Goal: Information Seeking & Learning: Learn about a topic

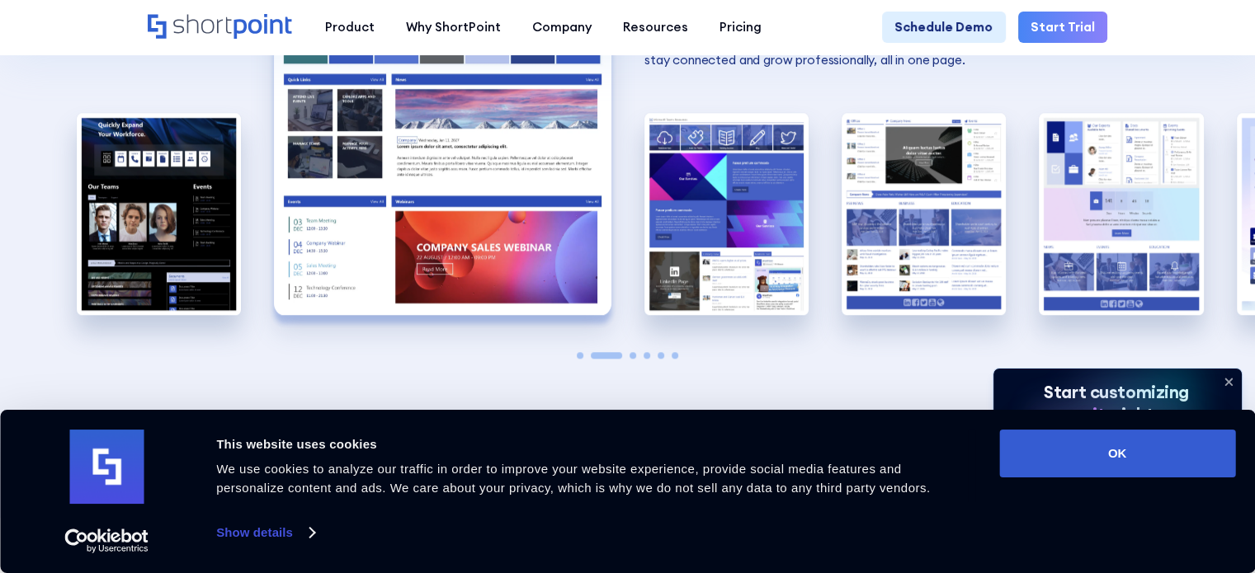
scroll to position [1485, 0]
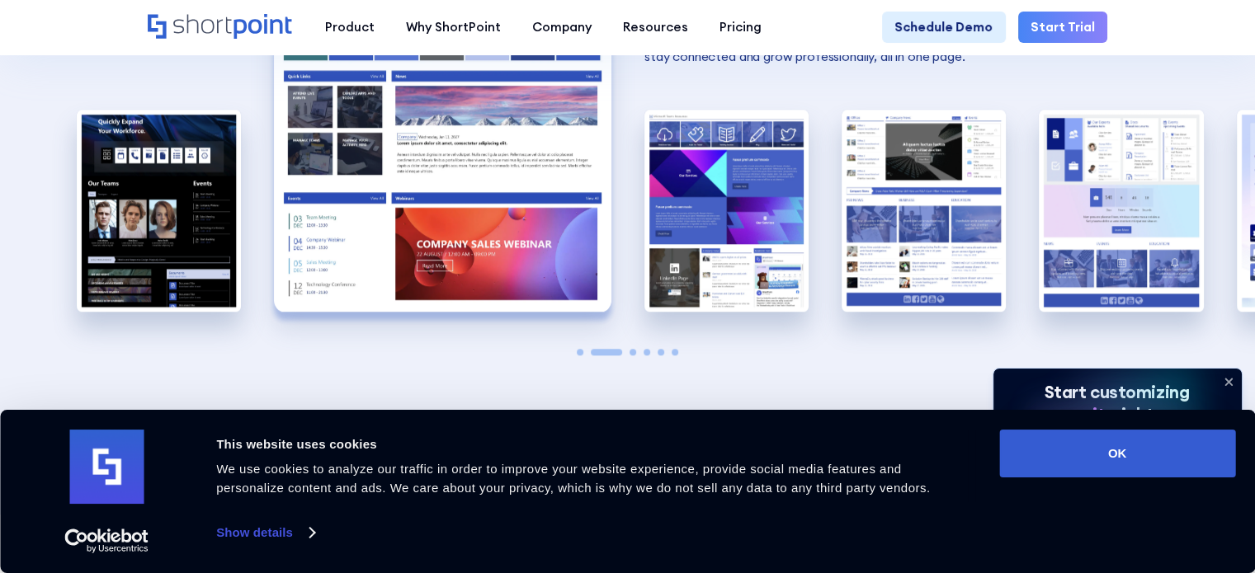
click at [440, 225] on img "2 / 6" at bounding box center [442, 105] width 337 height 414
click at [554, 164] on img "2 / 6" at bounding box center [442, 105] width 337 height 414
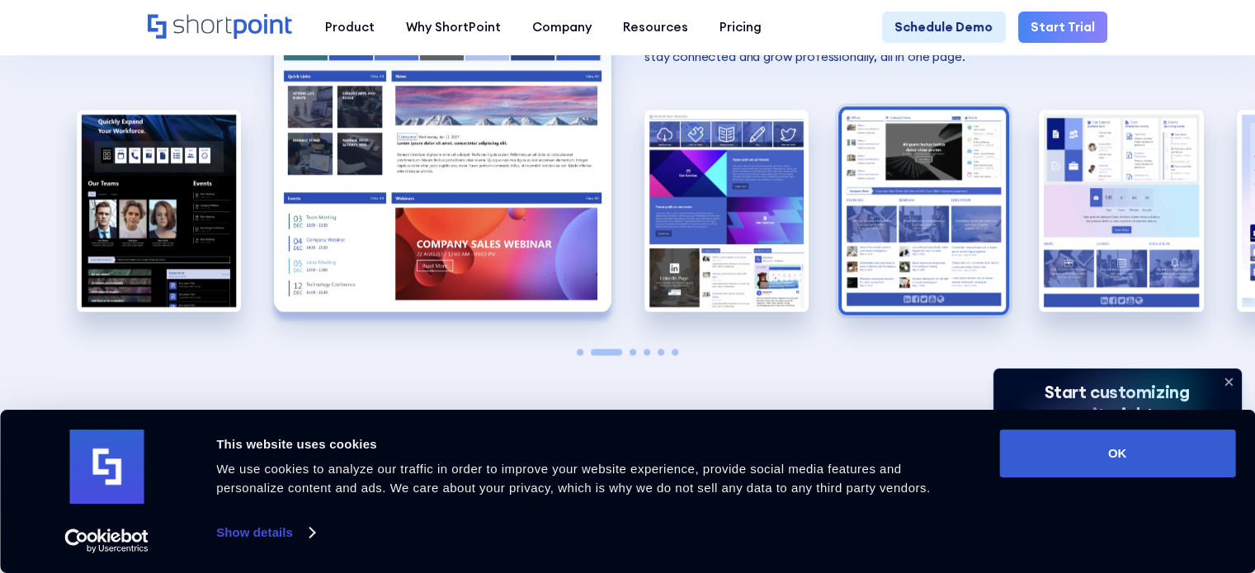
click at [908, 237] on img "4 / 6" at bounding box center [923, 211] width 164 height 202
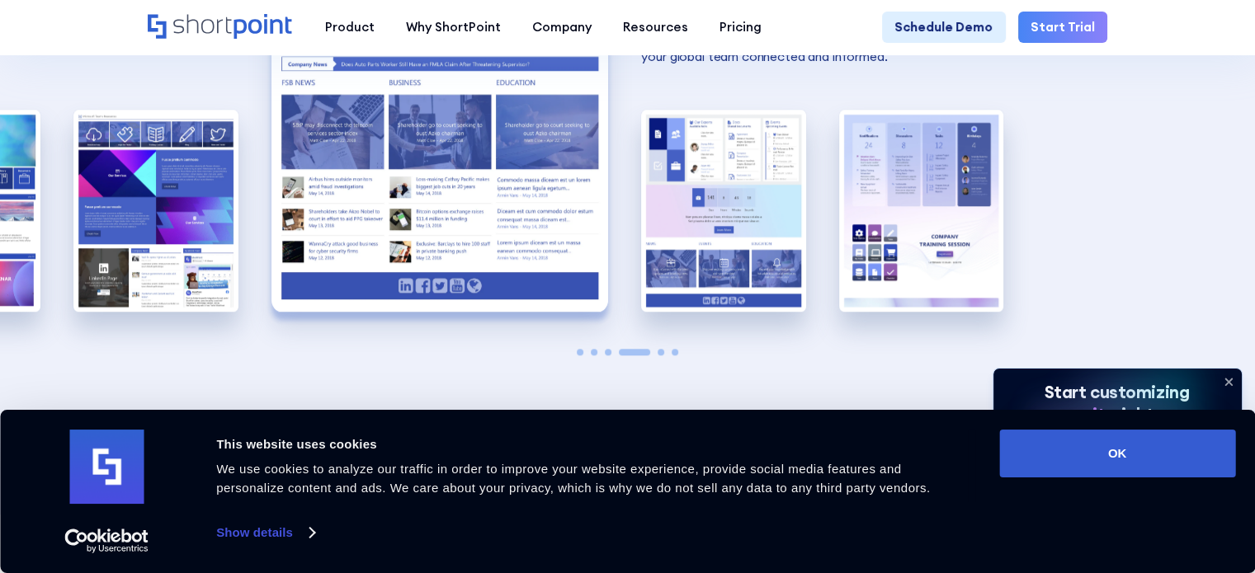
click at [535, 232] on img "4 / 6" at bounding box center [439, 105] width 337 height 414
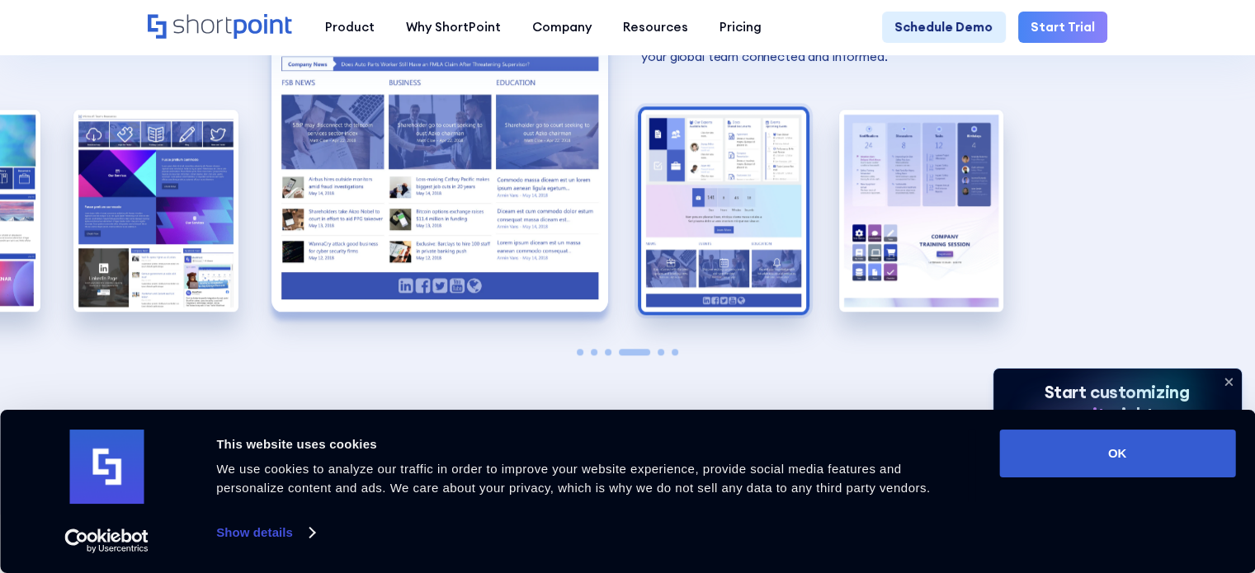
click at [705, 243] on img "5 / 6" at bounding box center [723, 211] width 164 height 202
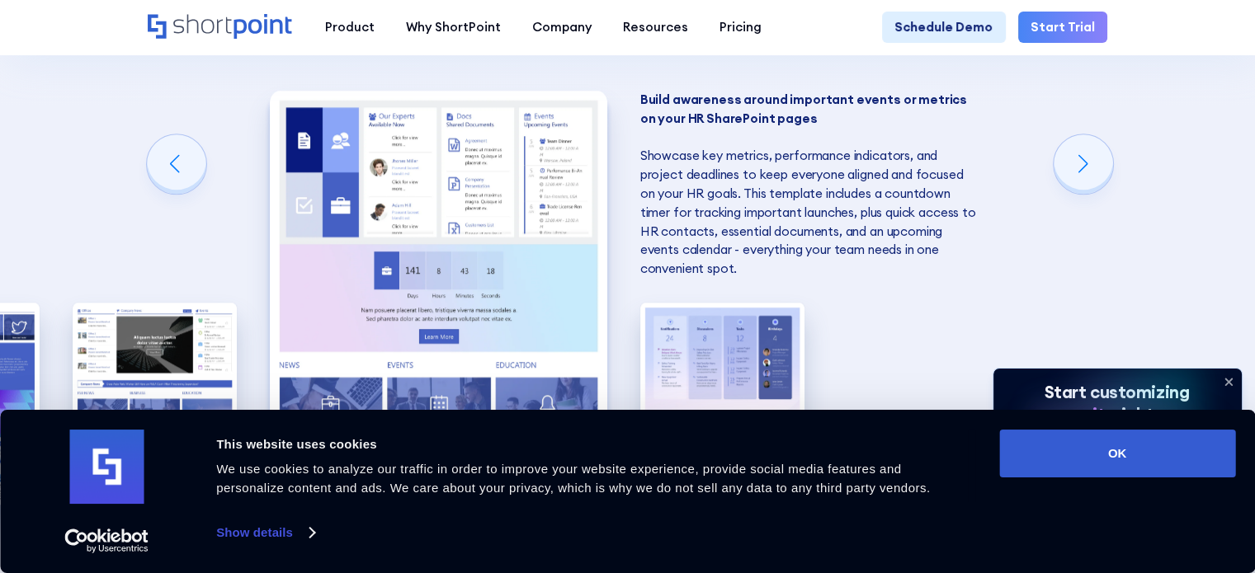
scroll to position [1320, 0]
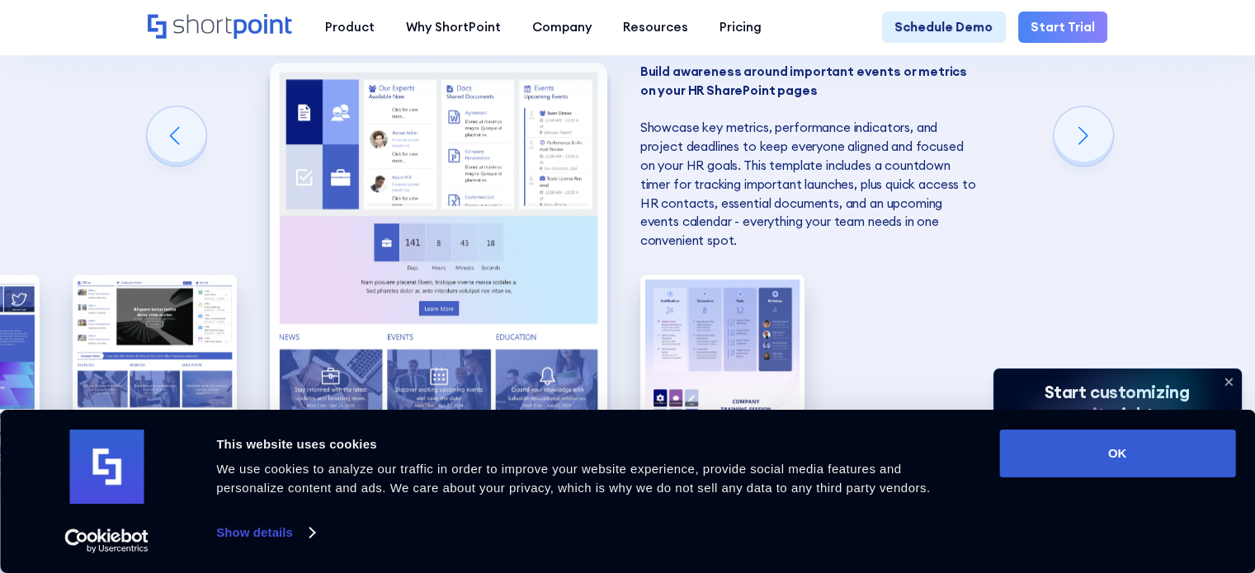
drag, startPoint x: 262, startPoint y: 231, endPoint x: 781, endPoint y: 264, distance: 520.0
click at [782, 263] on div "SharePoint Templates for Human Resources Here at ShortPoint, we've put our hear…" at bounding box center [627, 167] width 1255 height 1025
click at [218, 323] on img "4 / 6" at bounding box center [155, 376] width 164 height 202
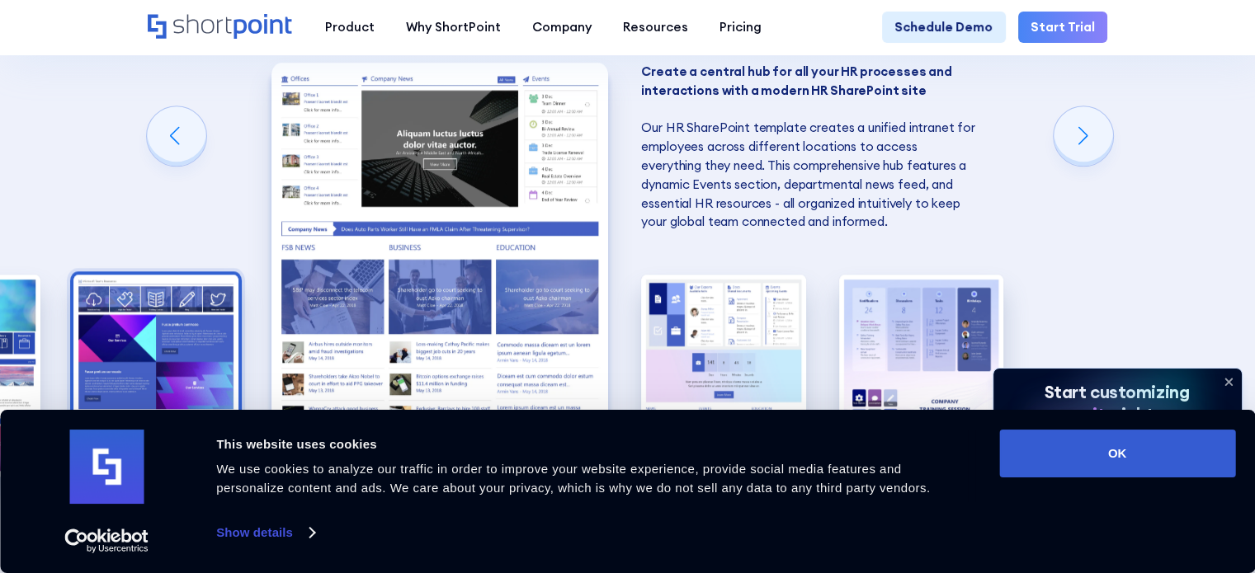
click at [148, 313] on img "3 / 6" at bounding box center [155, 376] width 164 height 202
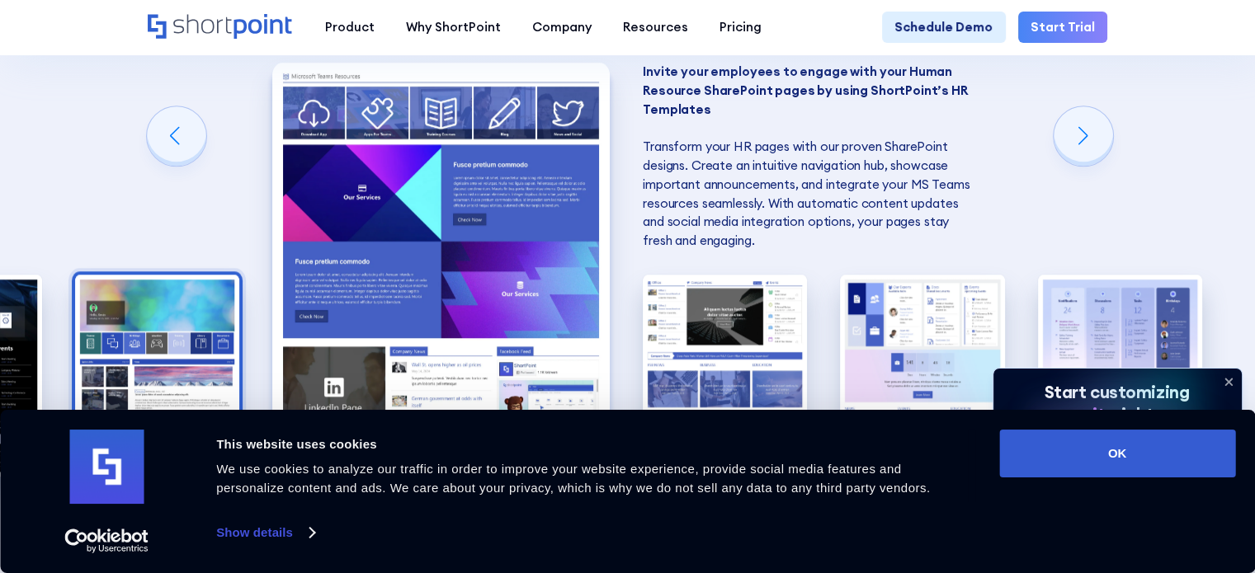
click at [116, 318] on img "2 / 6" at bounding box center [157, 376] width 164 height 202
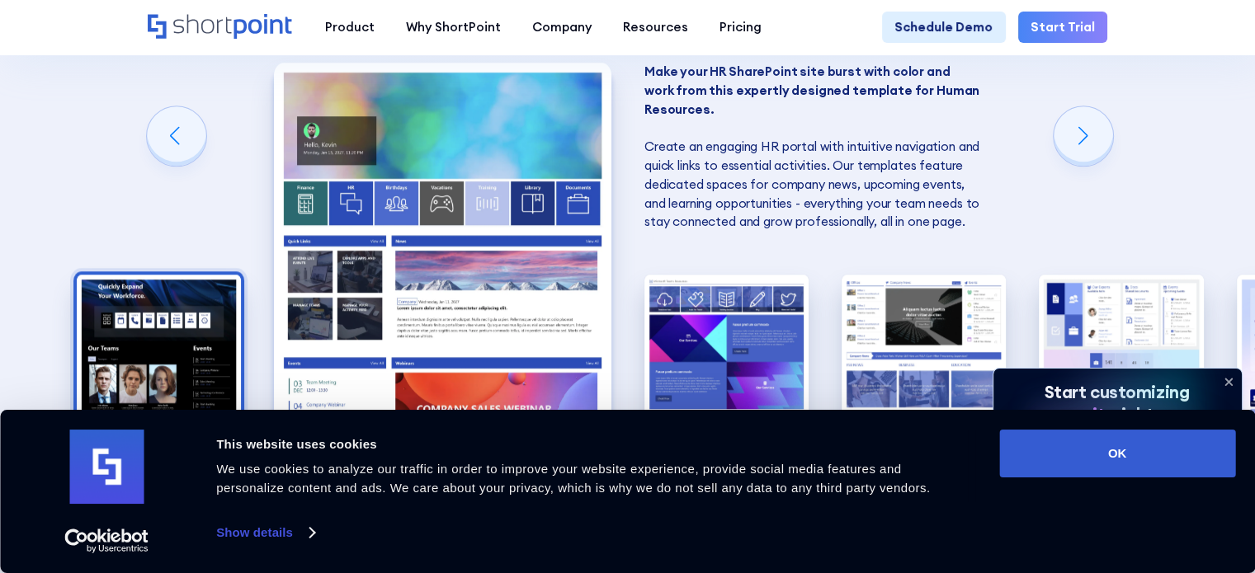
click at [215, 361] on img "1 / 6" at bounding box center [159, 376] width 164 height 202
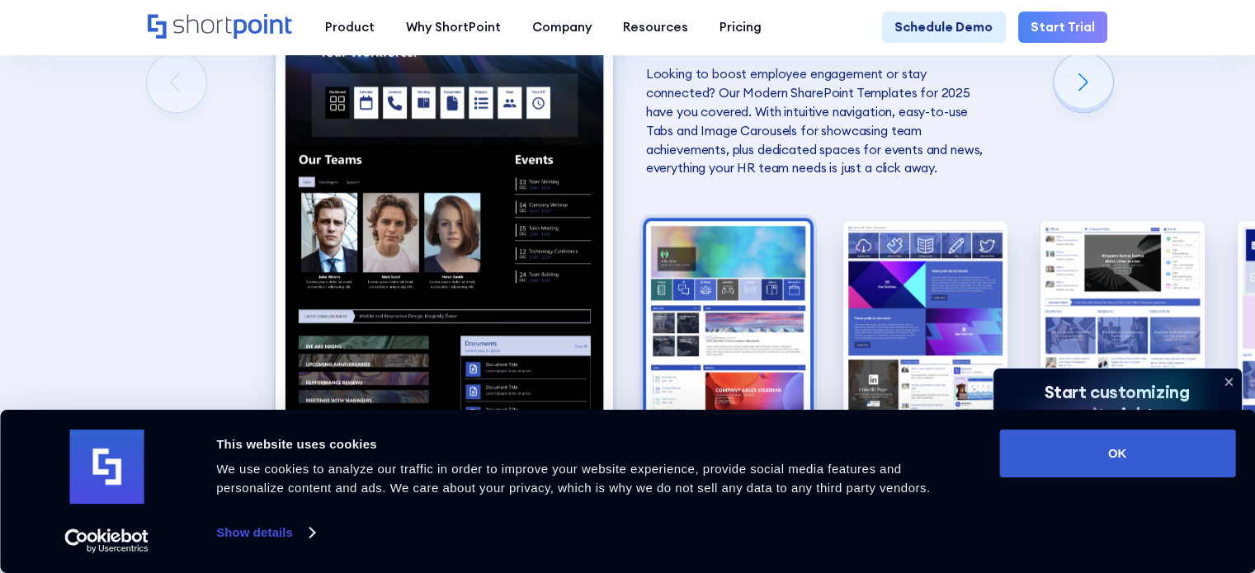
scroll to position [1402, 0]
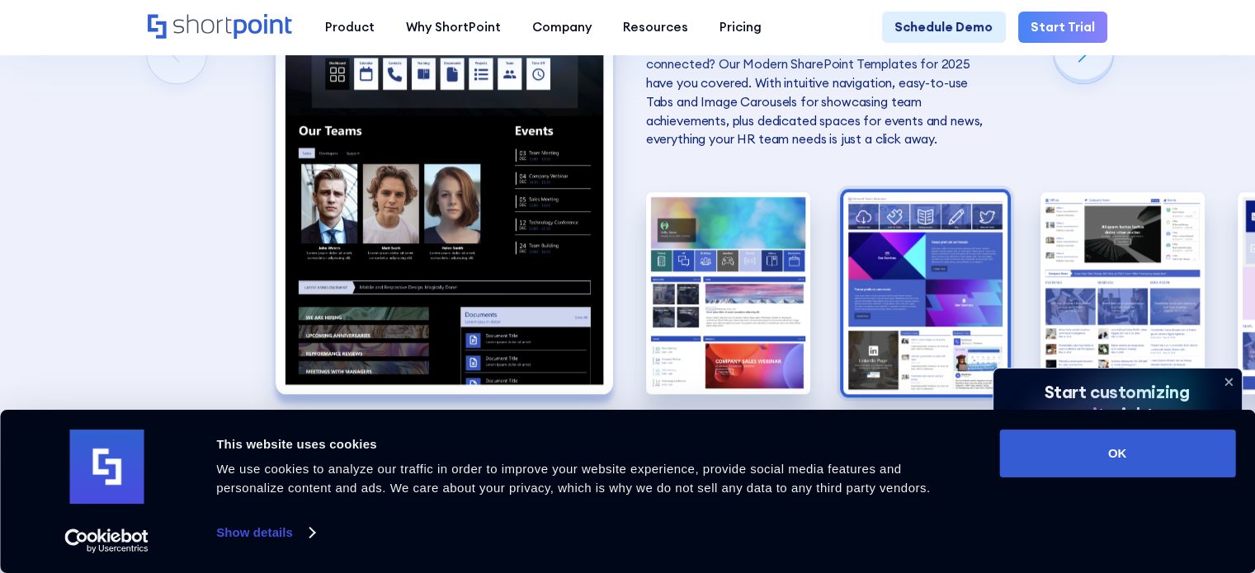
click at [937, 263] on img "3 / 6" at bounding box center [925, 293] width 164 height 202
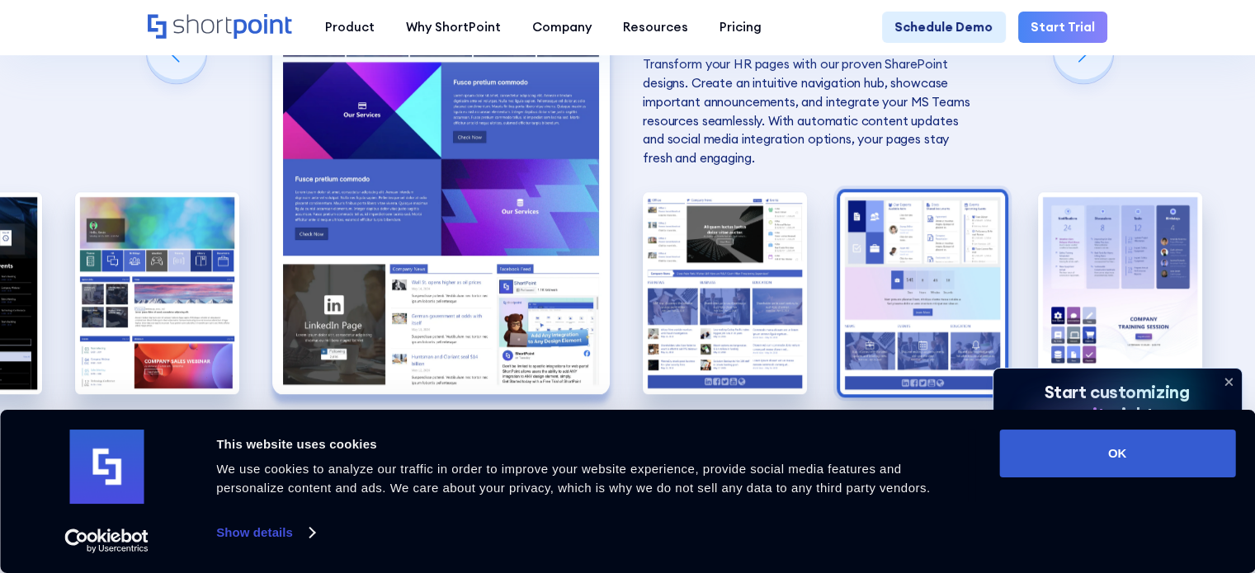
click at [900, 282] on img "5 / 6" at bounding box center [922, 293] width 164 height 202
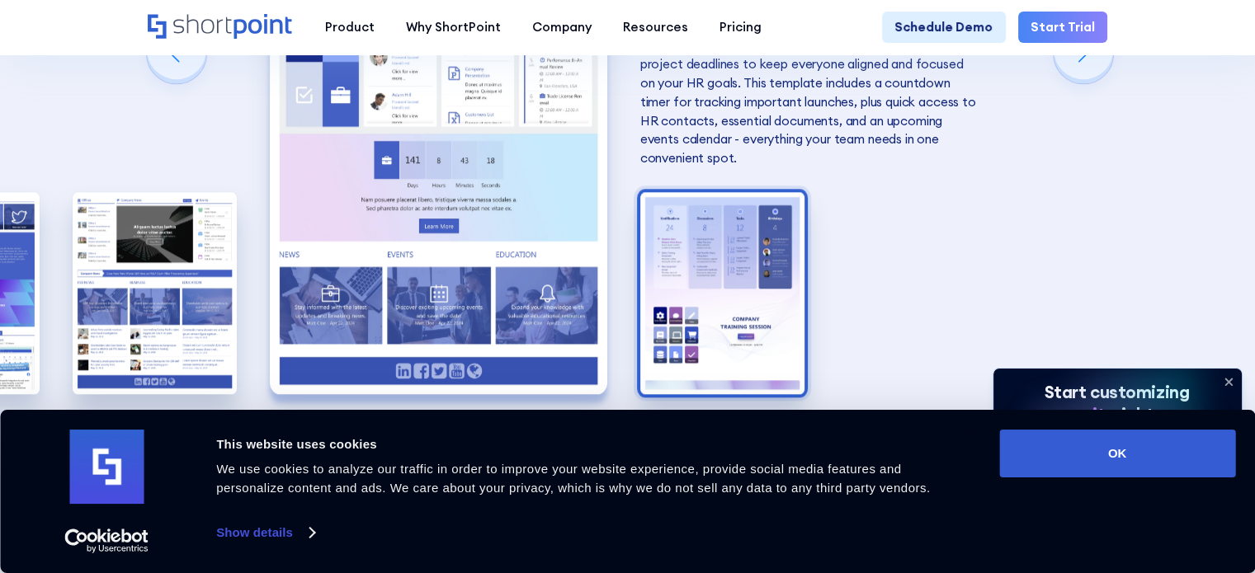
click at [745, 288] on img "6 / 6" at bounding box center [722, 293] width 164 height 202
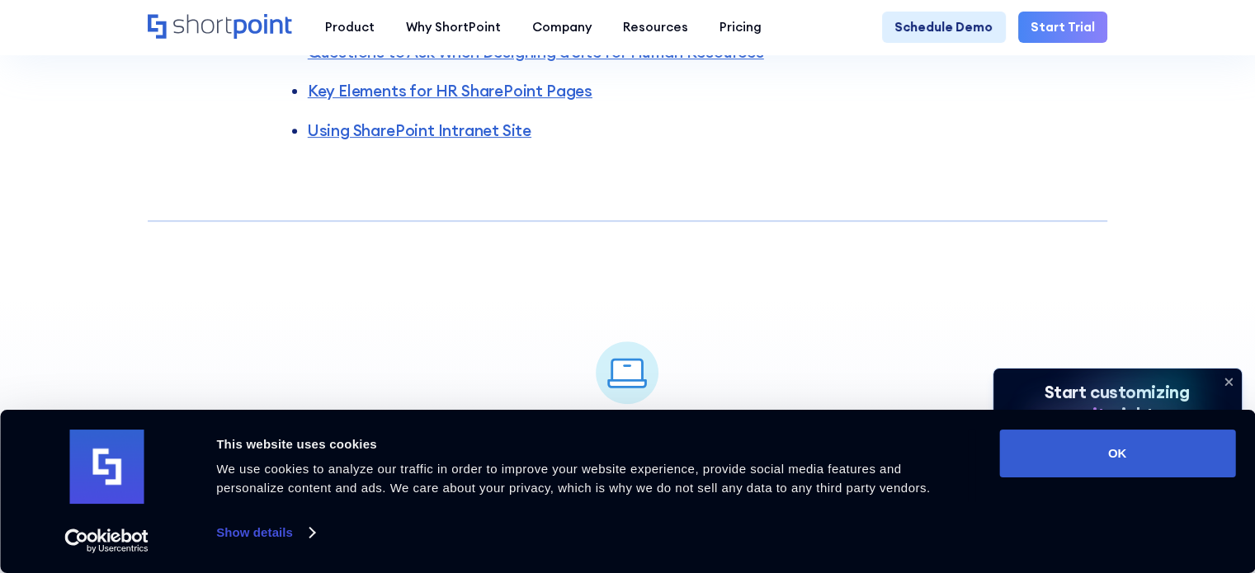
scroll to position [577, 0]
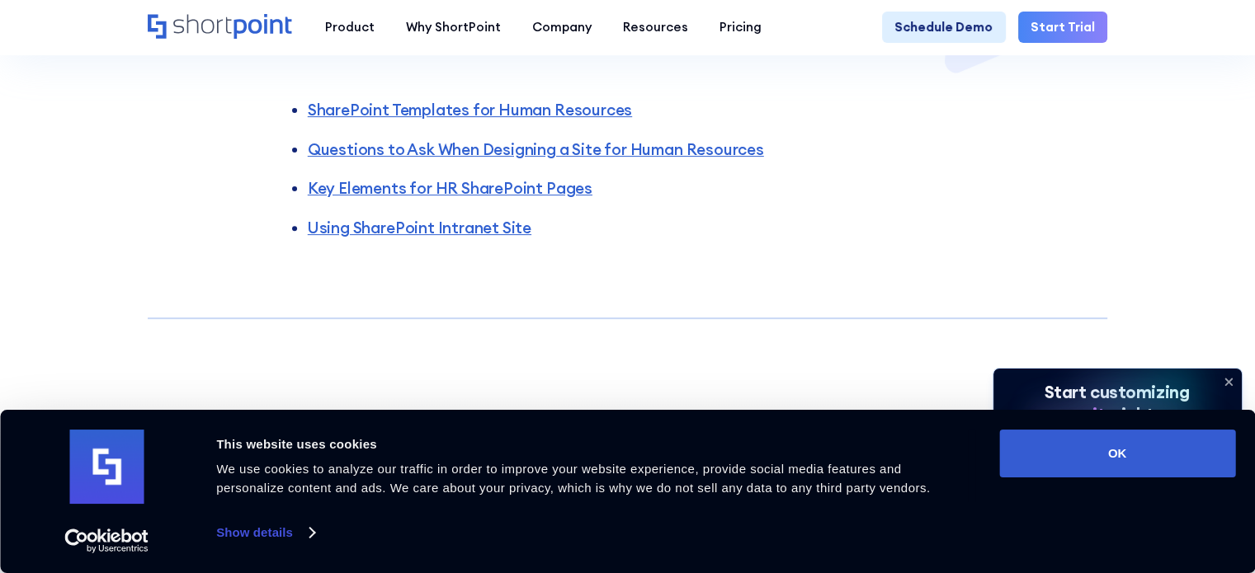
click at [1231, 374] on icon at bounding box center [1228, 382] width 26 height 26
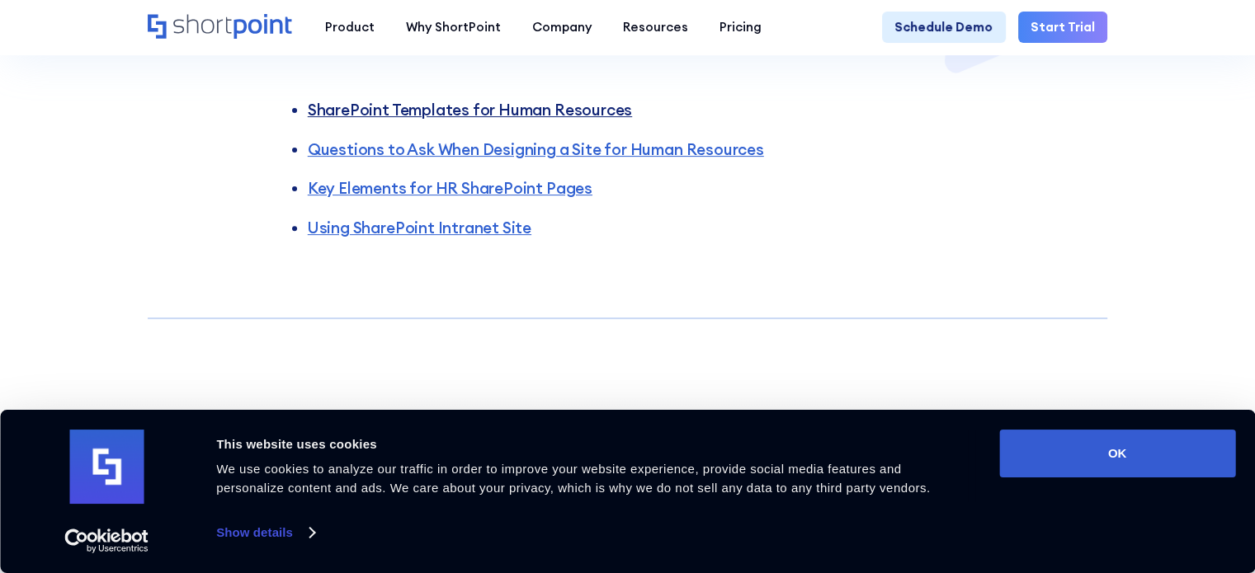
click at [592, 100] on link "SharePoint Templates for Human Resources" at bounding box center [470, 110] width 324 height 20
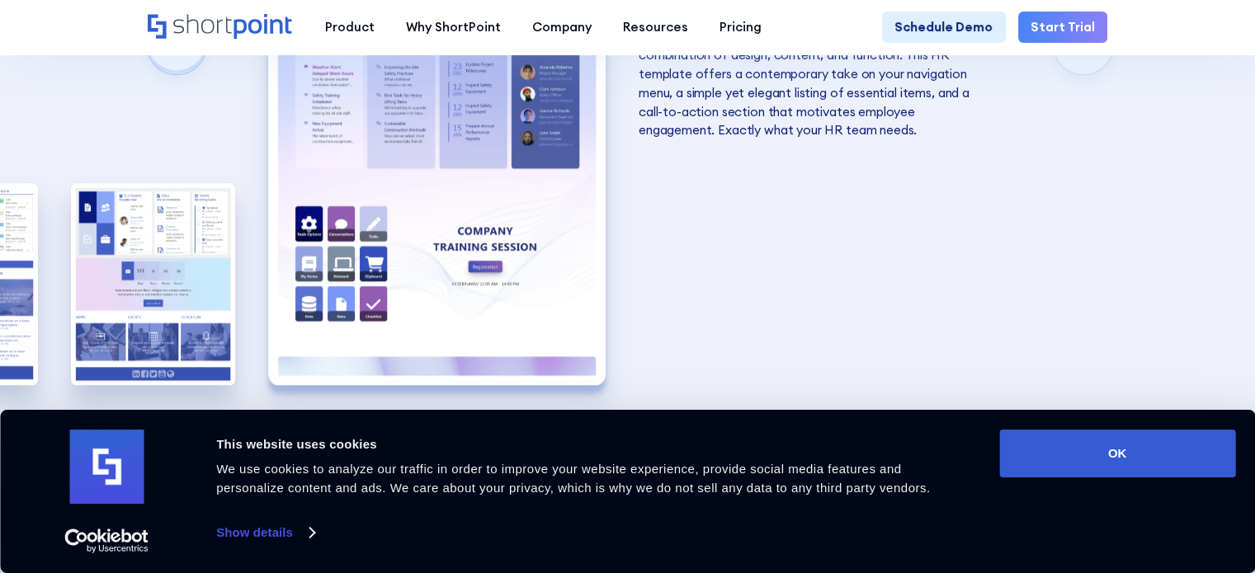
scroll to position [1440, 0]
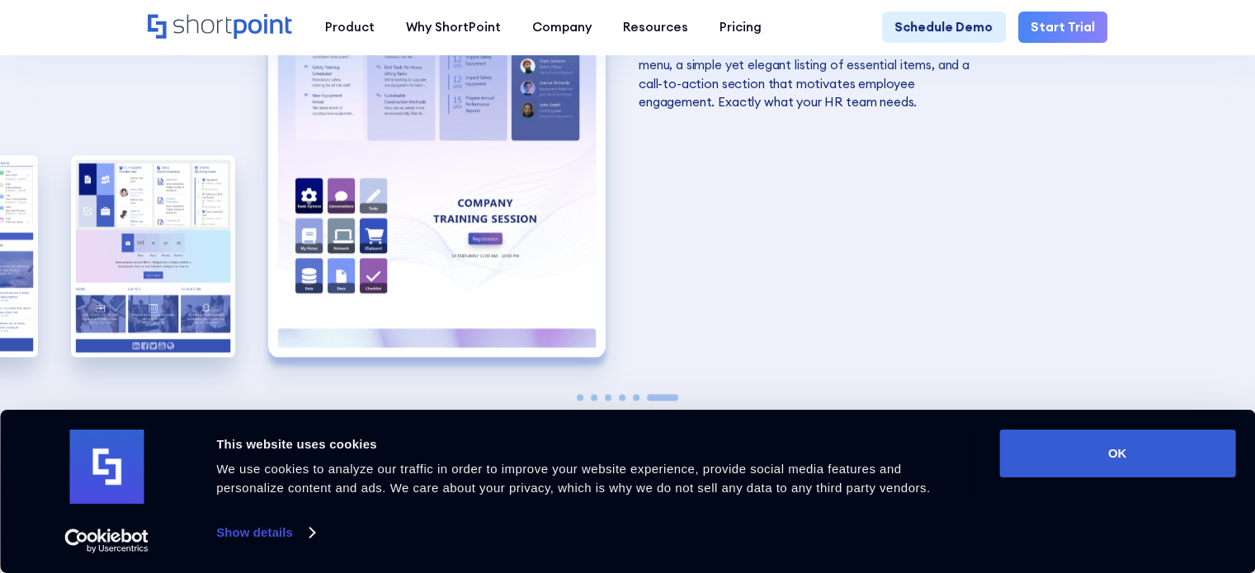
click at [422, 243] on img "6 / 6" at bounding box center [436, 150] width 337 height 414
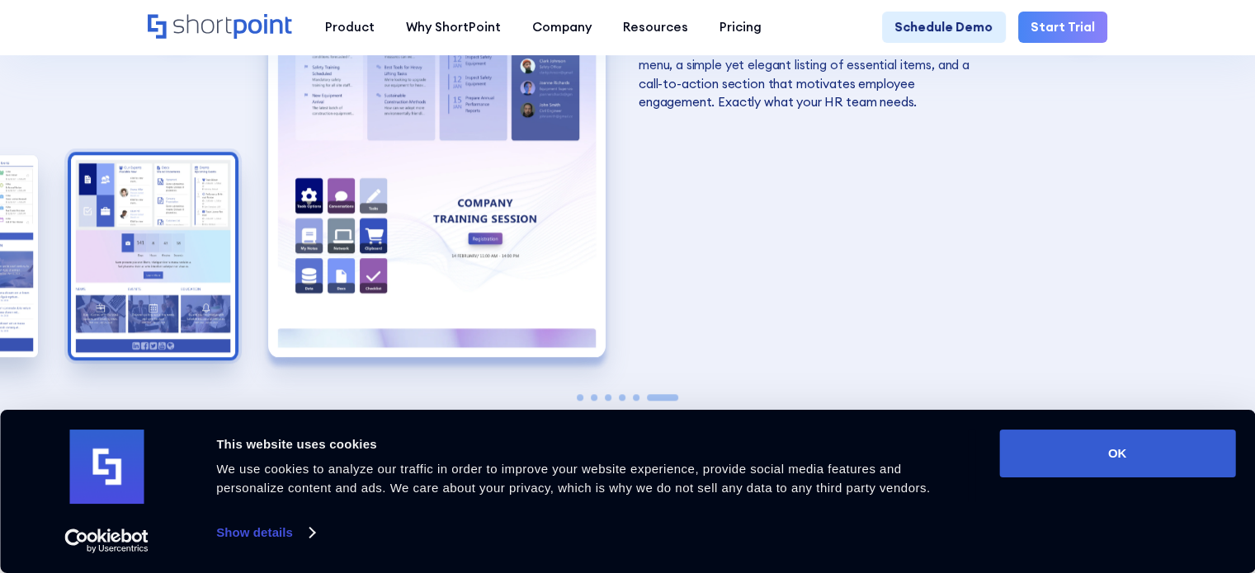
click at [108, 225] on img "5 / 6" at bounding box center [153, 256] width 164 height 202
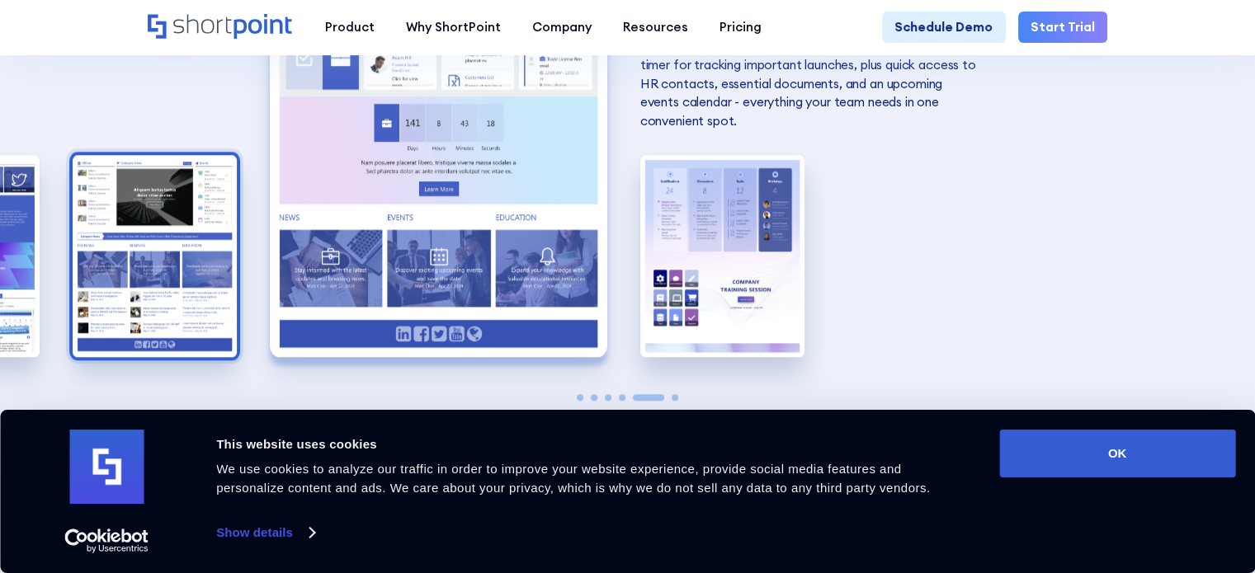
click at [166, 254] on img "4 / 6" at bounding box center [155, 256] width 164 height 202
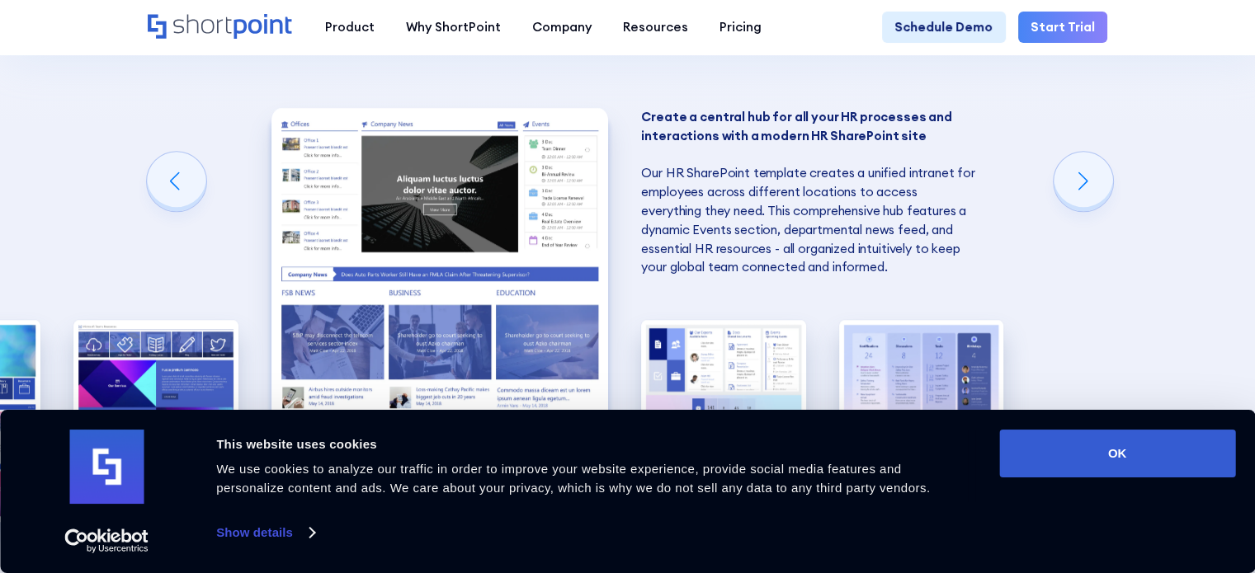
scroll to position [1357, 0]
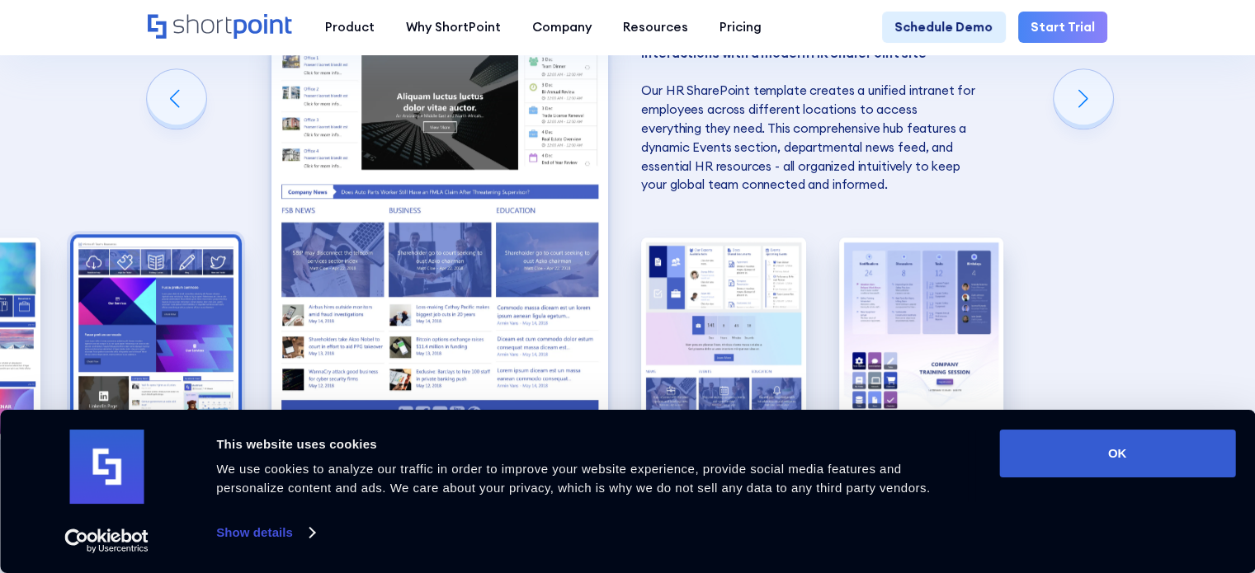
click at [174, 295] on img "3 / 6" at bounding box center [155, 339] width 164 height 202
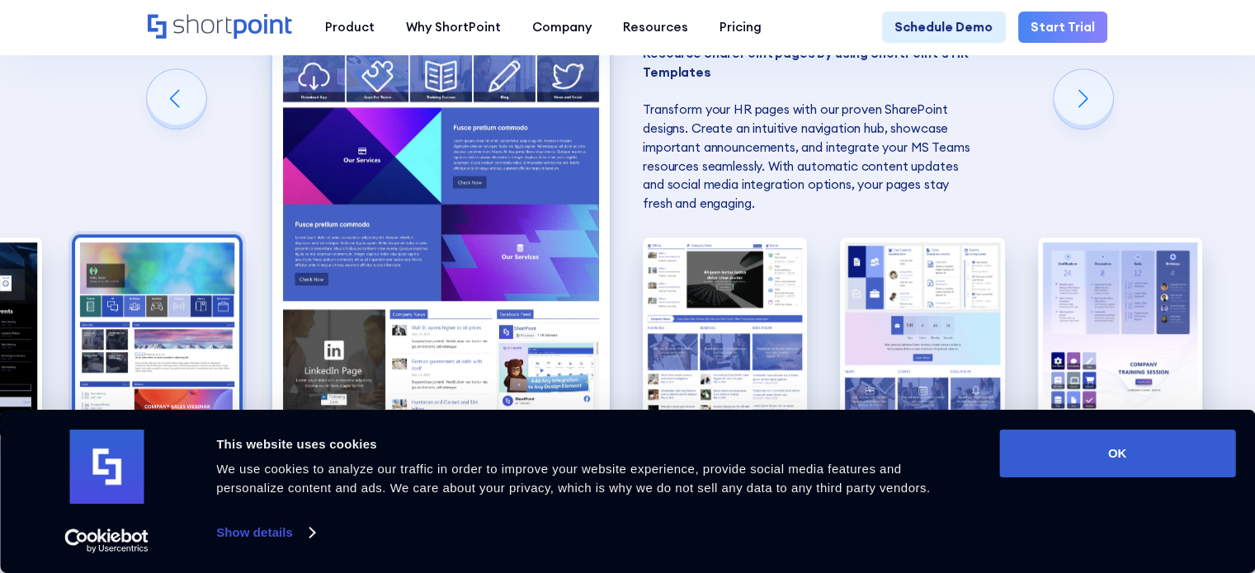
click at [79, 290] on img "2 / 6" at bounding box center [157, 339] width 164 height 202
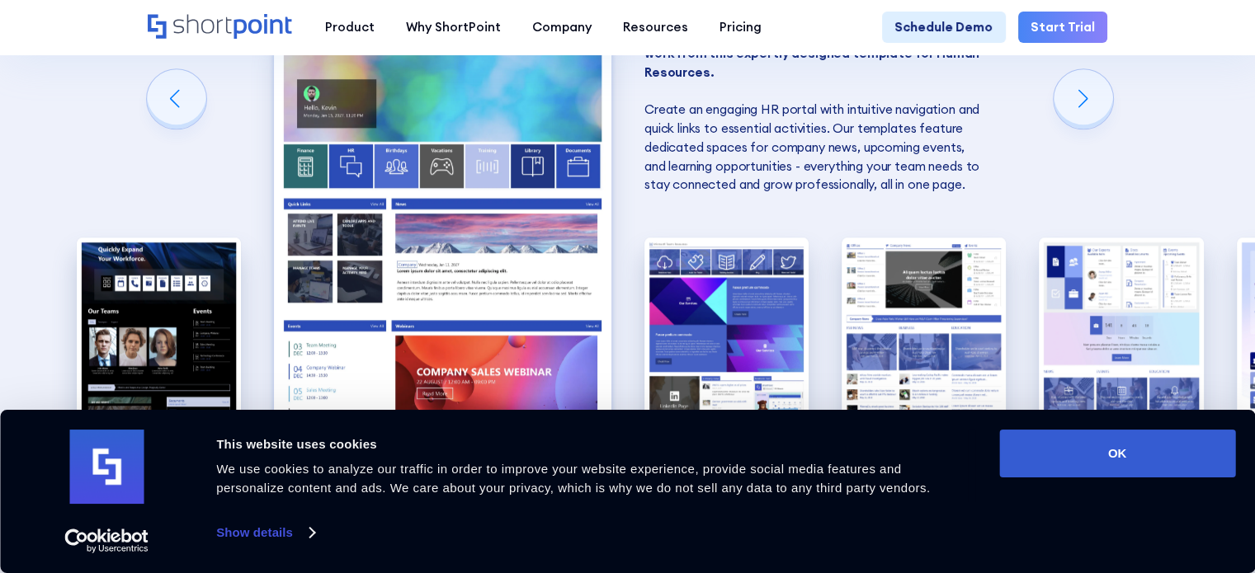
scroll to position [1275, 0]
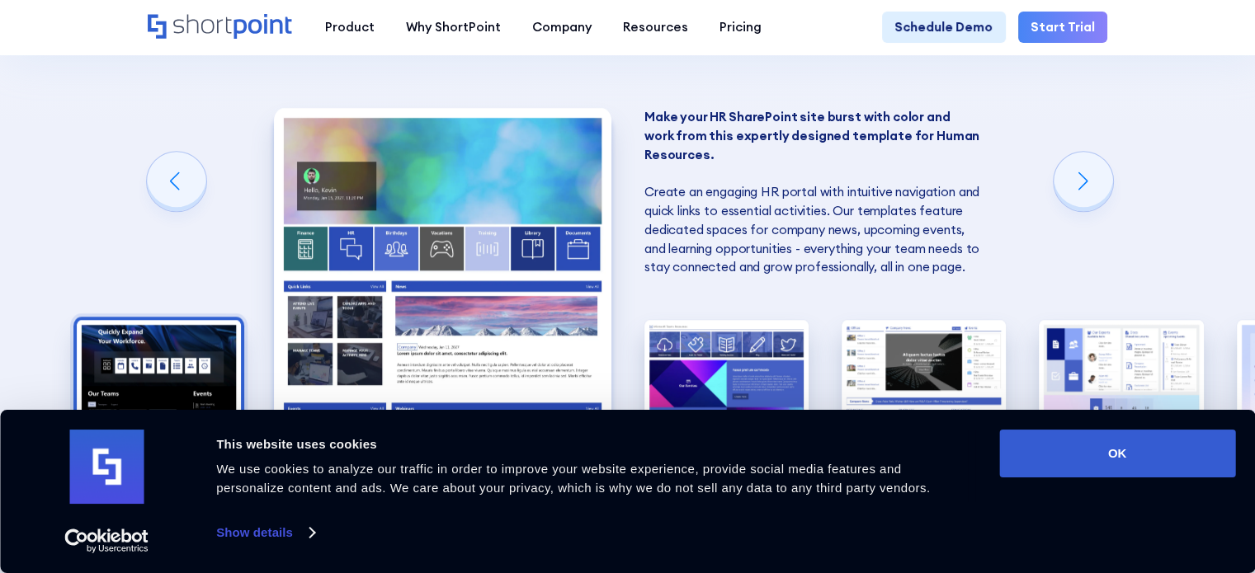
click at [185, 326] on img "1 / 6" at bounding box center [159, 421] width 164 height 202
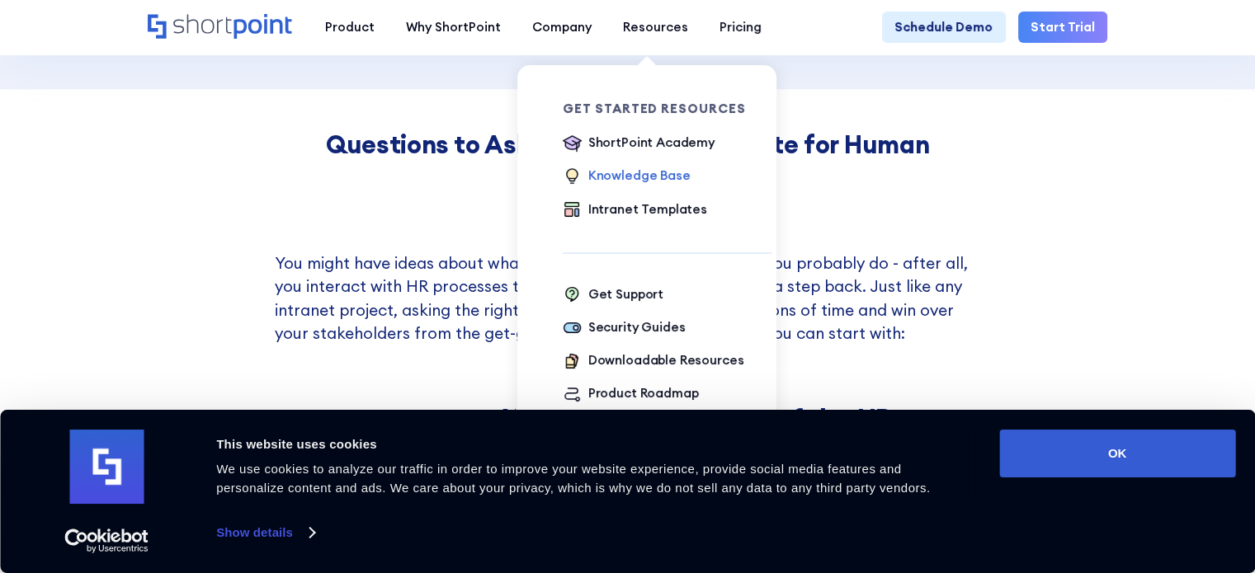
scroll to position [1770, 0]
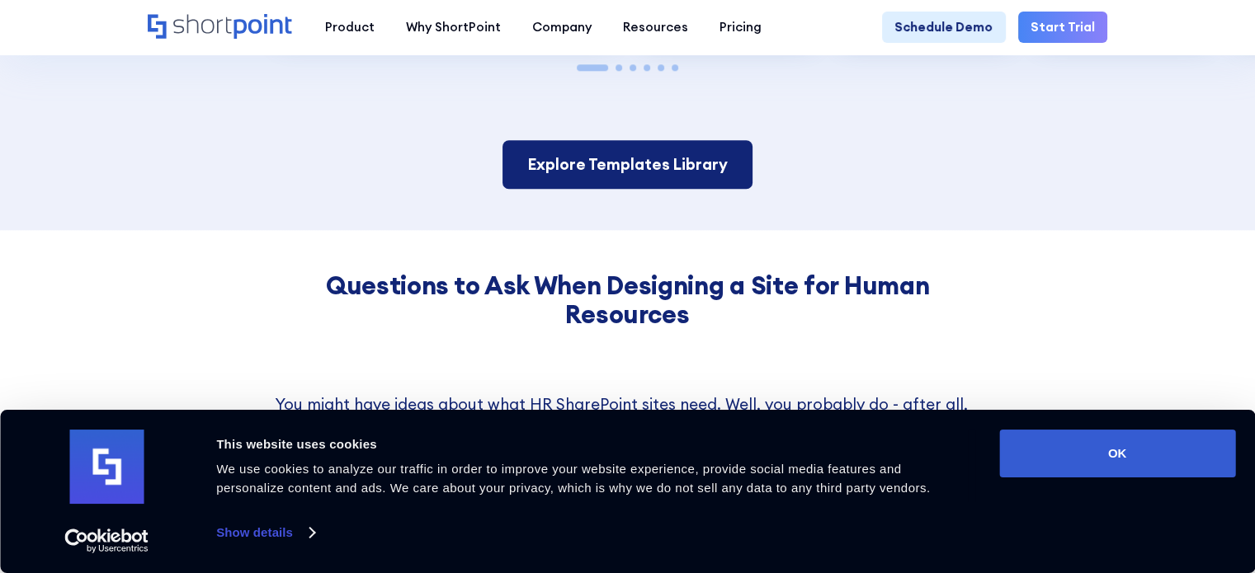
click at [631, 167] on link "Explore Templates Library" at bounding box center [627, 164] width 250 height 49
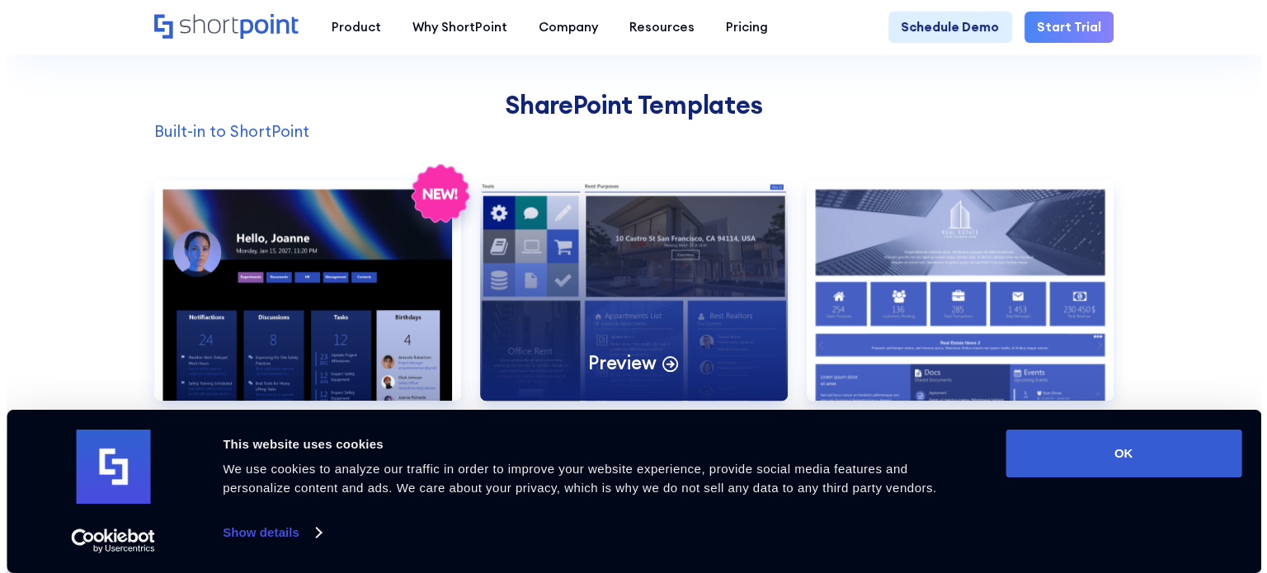
scroll to position [1402, 0]
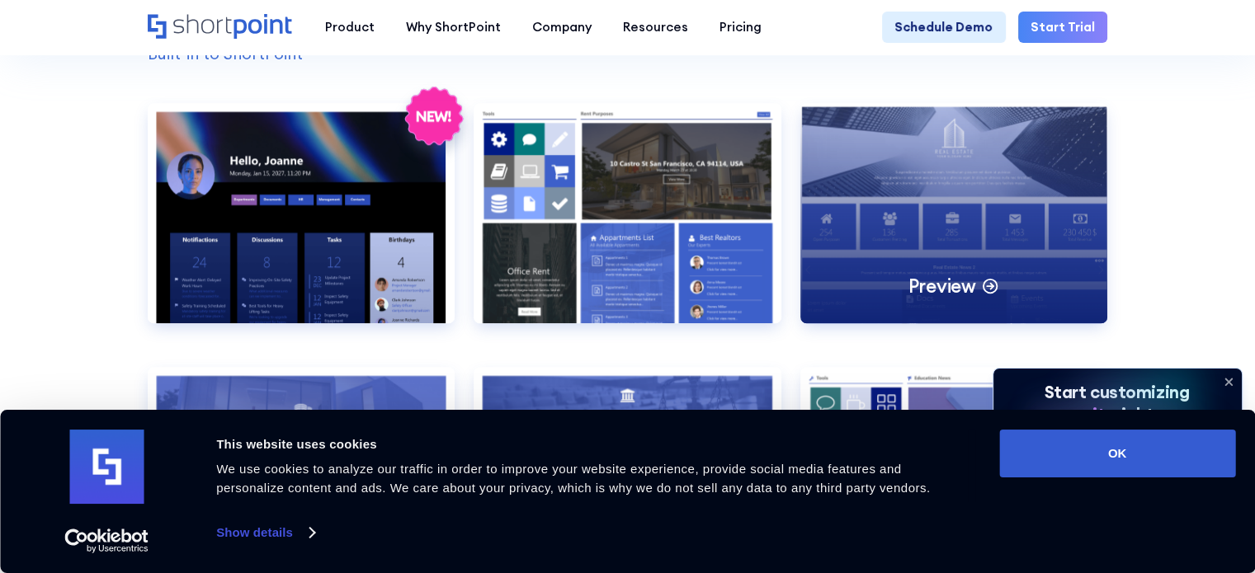
click at [945, 299] on p "Preview" at bounding box center [941, 286] width 68 height 25
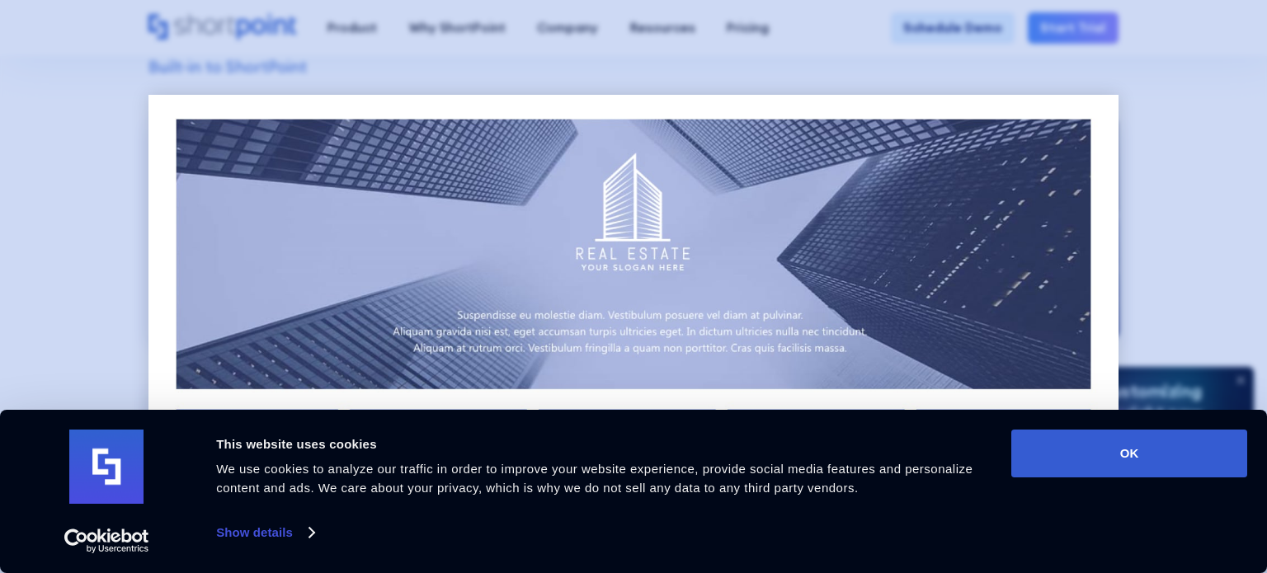
scroll to position [0, 0]
